Goal: Task Accomplishment & Management: Complete application form

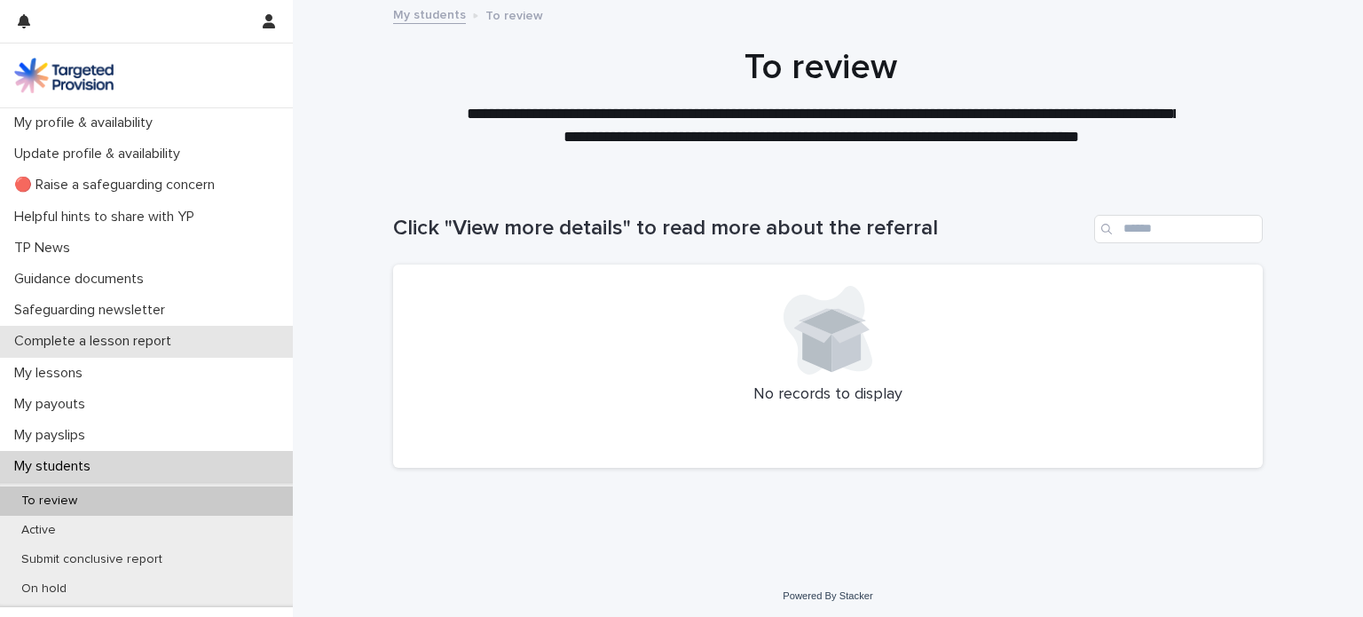
click at [85, 333] on p "Complete a lesson report" at bounding box center [96, 341] width 178 height 17
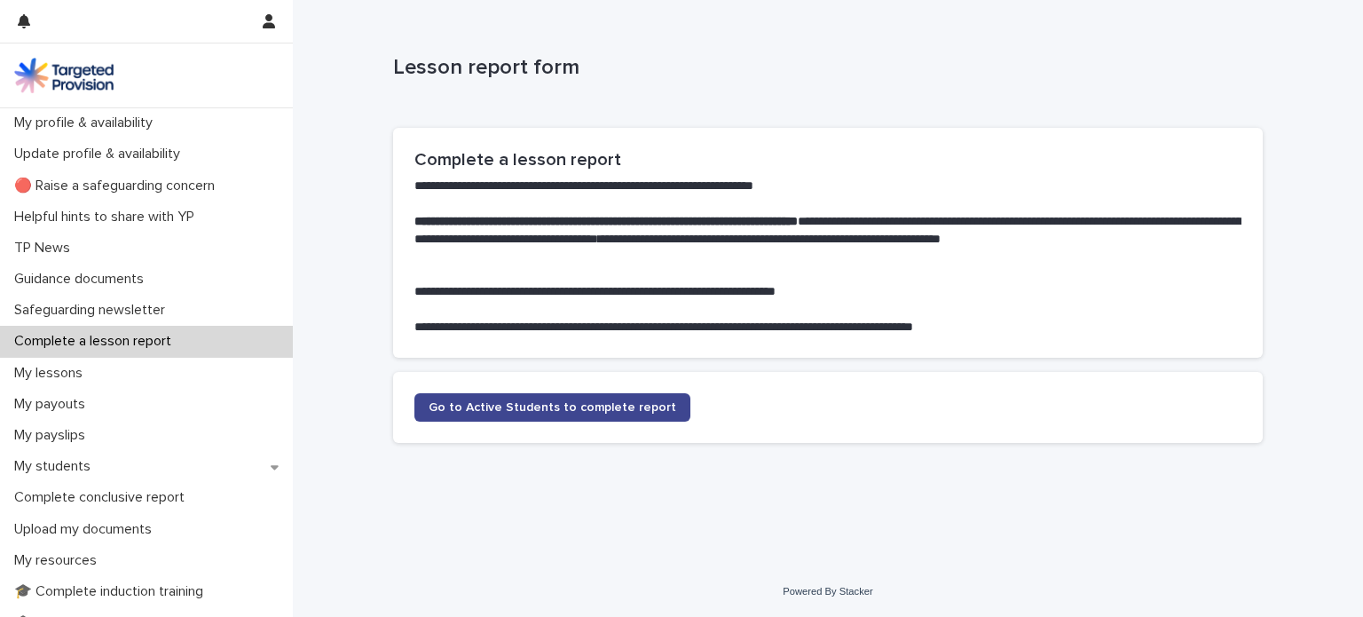
click at [572, 401] on span "Go to Active Students to complete report" at bounding box center [553, 407] width 248 height 12
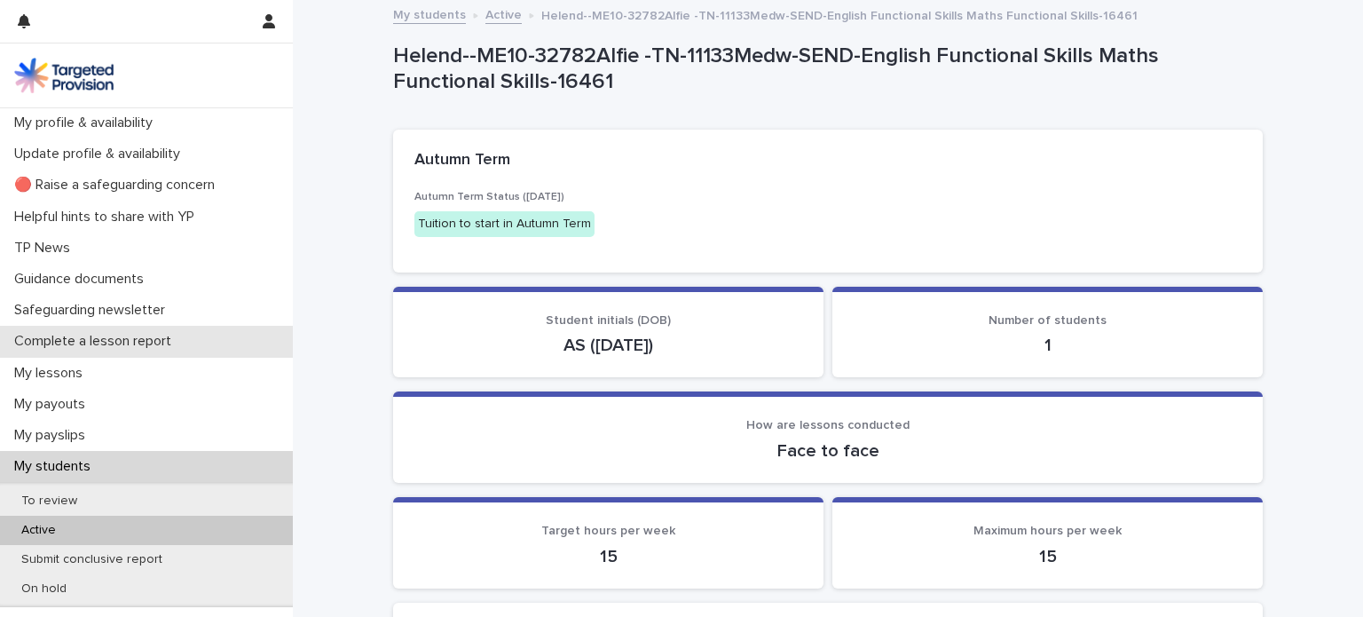
click at [130, 343] on p "Complete a lesson report" at bounding box center [96, 341] width 178 height 17
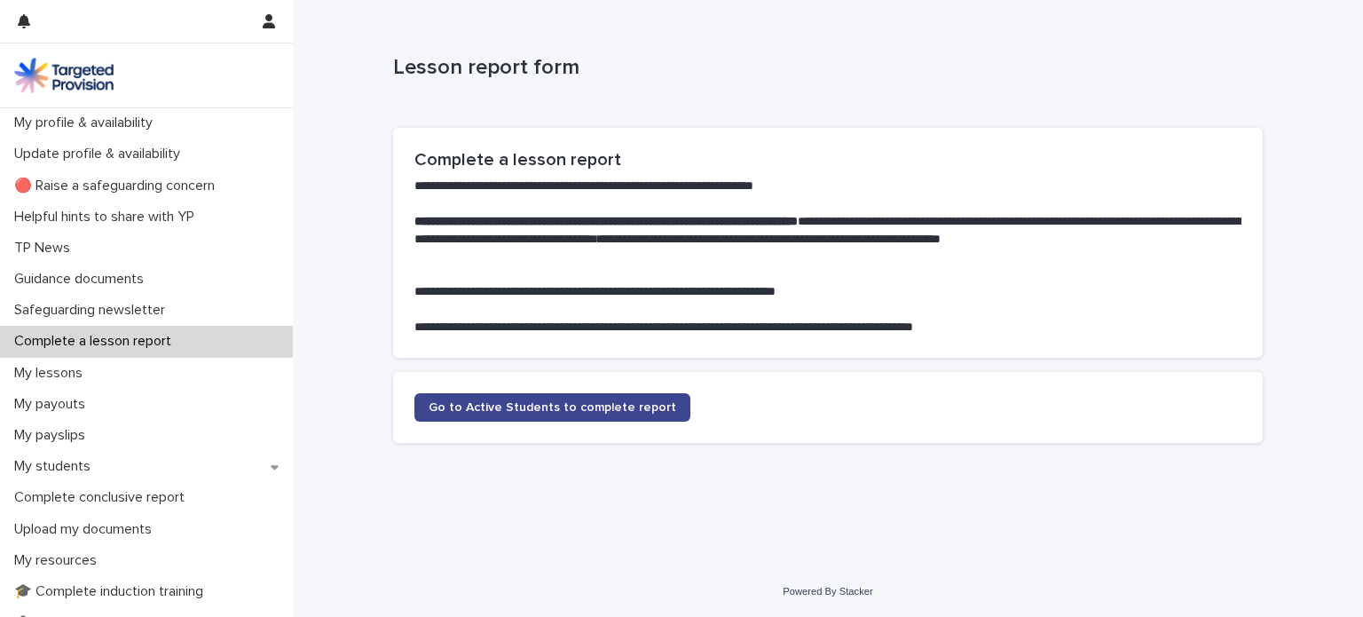
click at [486, 415] on link "Go to Active Students to complete report" at bounding box center [552, 407] width 276 height 28
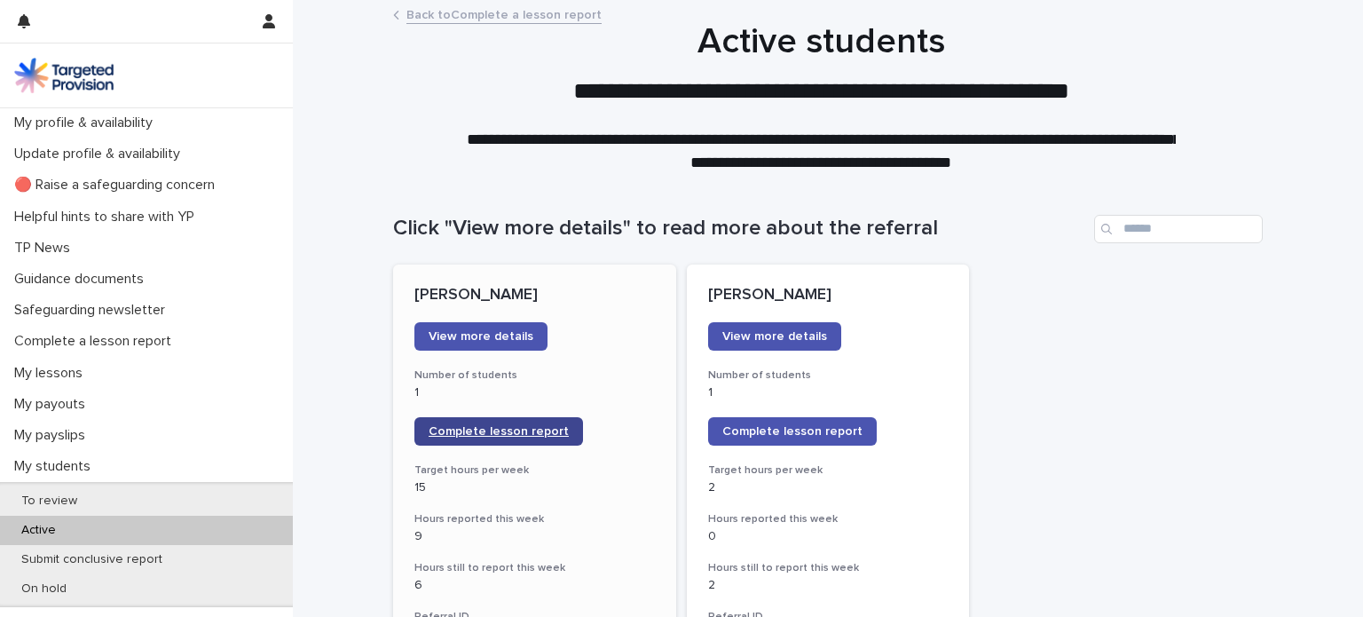
click at [486, 424] on link "Complete lesson report" at bounding box center [498, 431] width 169 height 28
